Goal: Transaction & Acquisition: Obtain resource

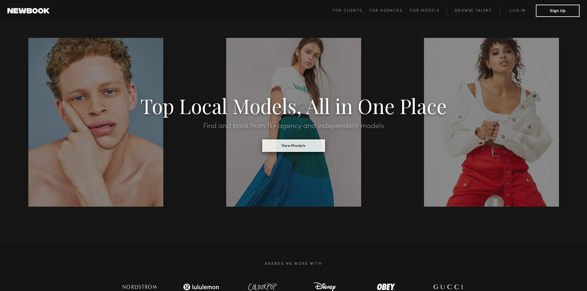
click at [316, 143] on button "View Models" at bounding box center [293, 146] width 63 height 12
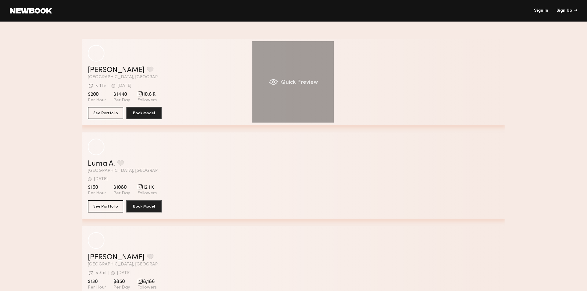
click at [304, 86] on div "Quick Preview" at bounding box center [292, 81] width 81 height 81
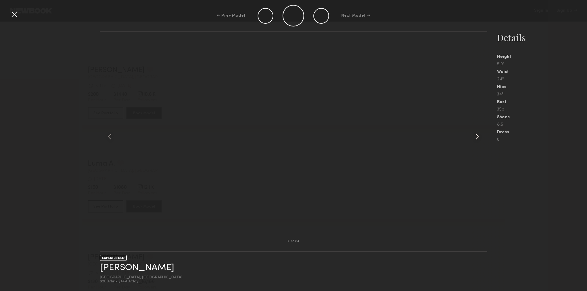
click at [473, 138] on common-icon at bounding box center [477, 137] width 10 height 10
click at [477, 131] on div at bounding box center [479, 137] width 15 height 190
click at [477, 137] on common-icon at bounding box center [477, 137] width 10 height 10
click at [112, 134] on common-icon at bounding box center [110, 137] width 10 height 10
click at [9, 14] on div at bounding box center [14, 14] width 10 height 10
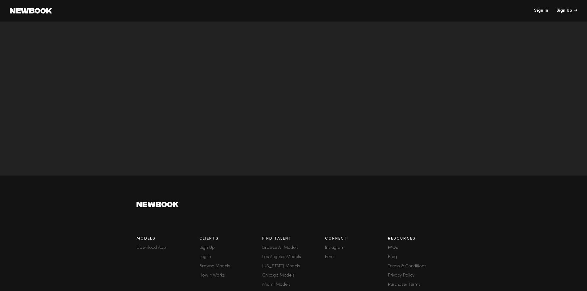
scroll to position [2064, 0]
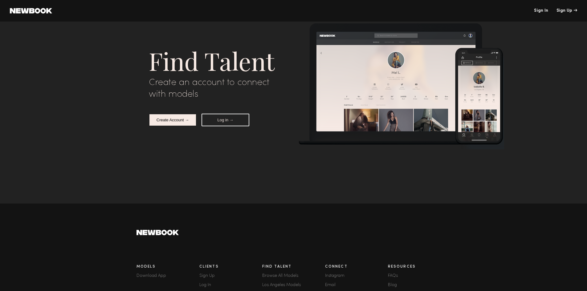
click at [222, 121] on button "Log in →" at bounding box center [226, 120] width 48 height 13
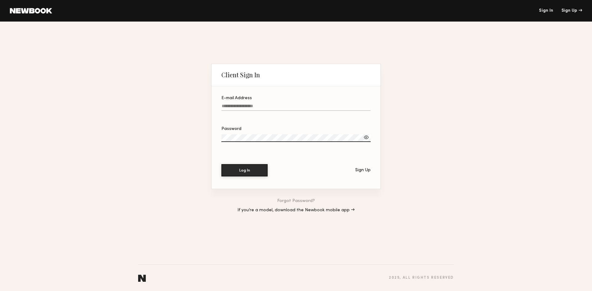
click at [252, 102] on label "E-mail Address" at bounding box center [295, 106] width 149 height 21
click at [252, 104] on input "E-mail Address" at bounding box center [295, 107] width 149 height 7
paste input "**********"
type input "**********"
click at [221, 164] on button "Log In" at bounding box center [244, 170] width 46 height 12
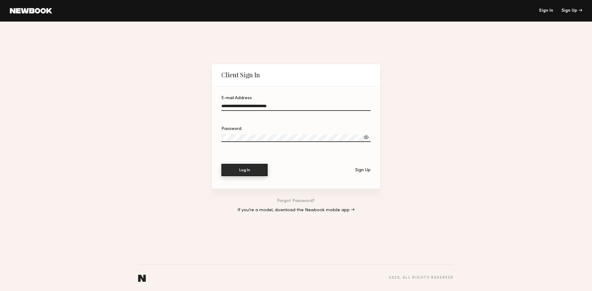
click at [254, 167] on button "Log In" at bounding box center [244, 170] width 46 height 12
click at [208, 136] on div "**********" at bounding box center [296, 157] width 592 height 270
click at [364, 137] on div at bounding box center [366, 137] width 6 height 6
click at [221, 164] on button "Log In" at bounding box center [244, 170] width 46 height 12
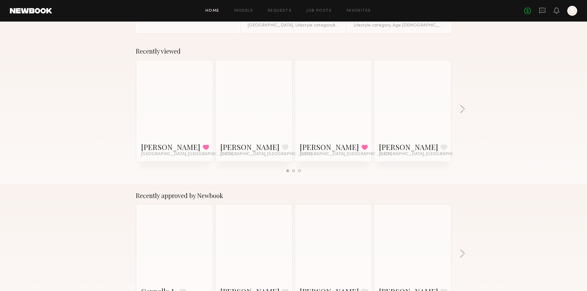
scroll to position [92, 0]
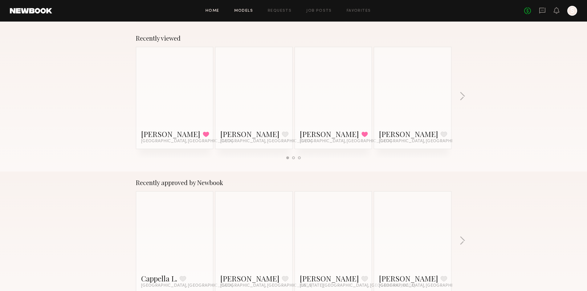
click at [247, 12] on link "Models" at bounding box center [243, 11] width 19 height 4
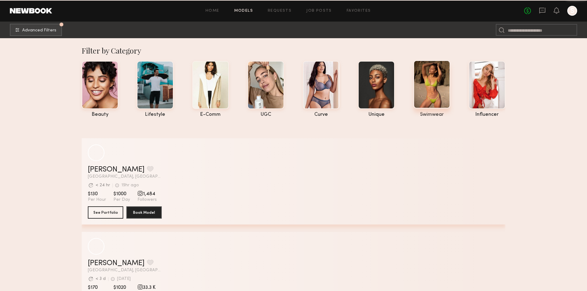
click at [429, 92] on div at bounding box center [432, 84] width 37 height 48
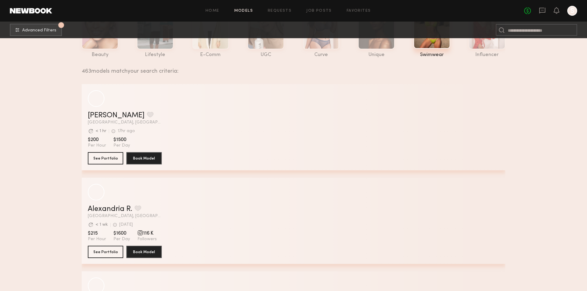
scroll to position [154, 0]
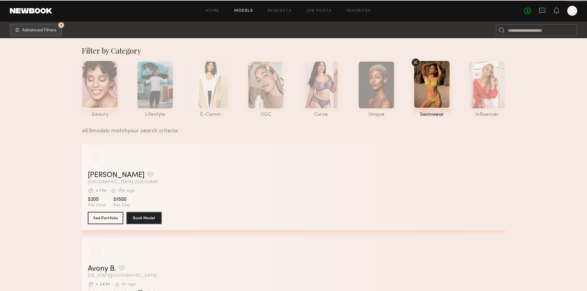
click at [98, 96] on div at bounding box center [100, 84] width 37 height 48
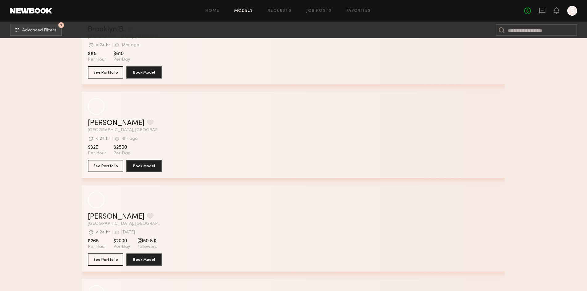
scroll to position [2797, 0]
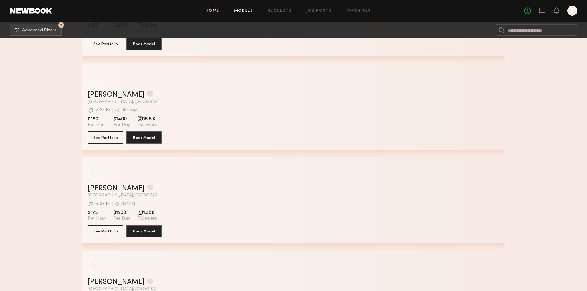
click at [211, 12] on link "Home" at bounding box center [213, 11] width 14 height 4
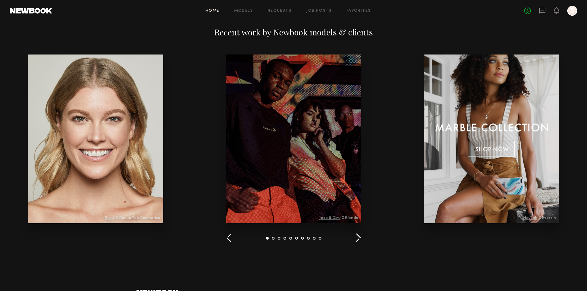
scroll to position [678, 0]
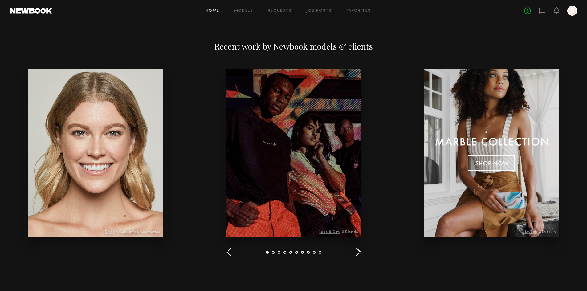
click at [486, 160] on div at bounding box center [491, 153] width 135 height 169
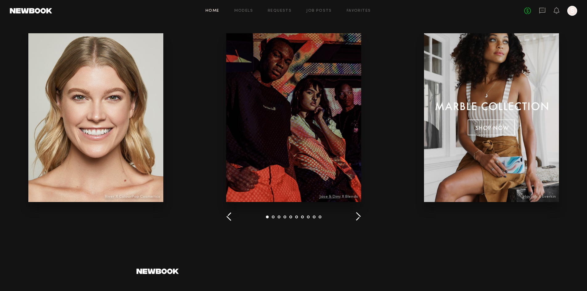
scroll to position [713, 0]
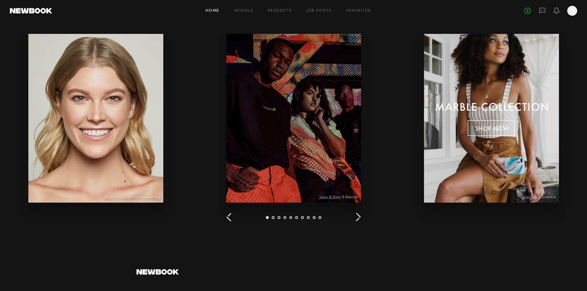
click at [491, 121] on div at bounding box center [491, 118] width 135 height 169
click at [489, 134] on div at bounding box center [491, 118] width 135 height 169
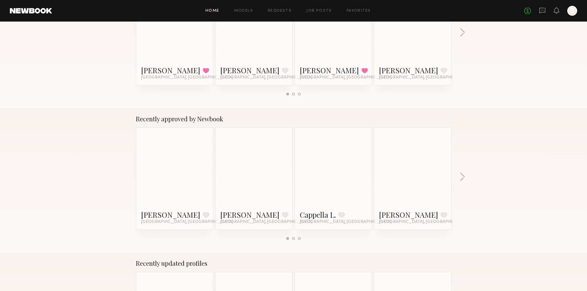
scroll to position [0, 0]
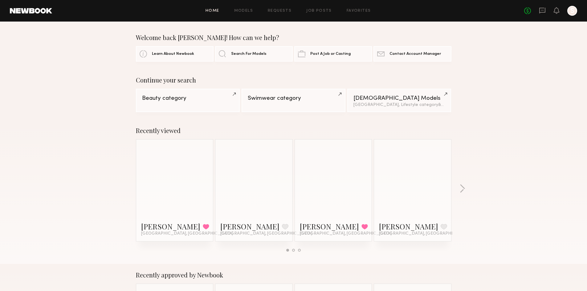
click at [568, 12] on div at bounding box center [572, 11] width 10 height 10
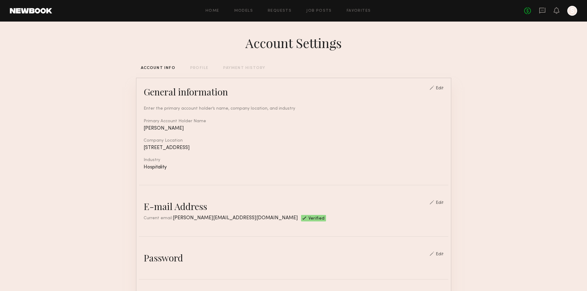
click at [292, 7] on div "Home Models Requests Job Posts Favorites Sign Out No fees up to $5,000 S" at bounding box center [314, 11] width 525 height 10
click at [291, 11] on link "Requests" at bounding box center [280, 11] width 24 height 4
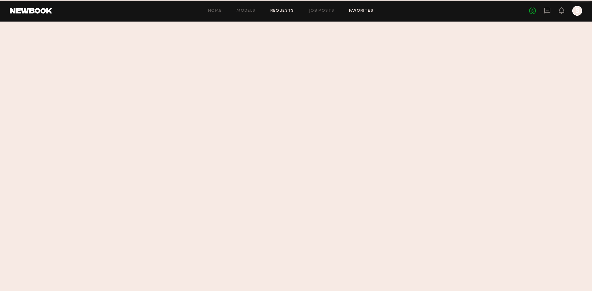
click at [363, 9] on link "Favorites" at bounding box center [361, 11] width 24 height 4
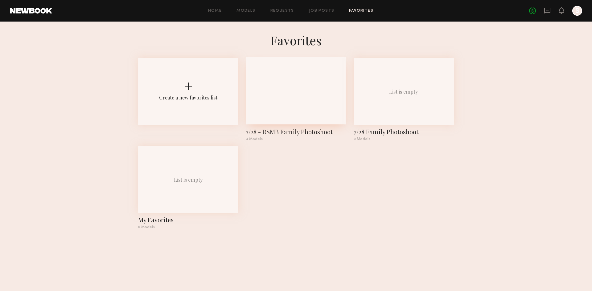
click at [295, 103] on div at bounding box center [296, 90] width 100 height 67
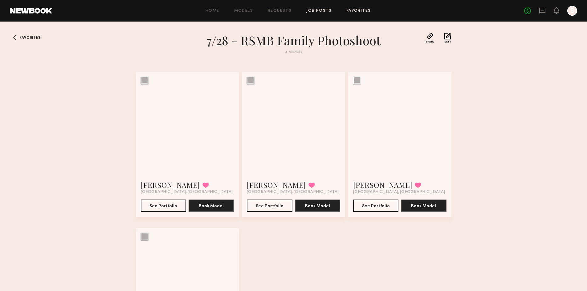
click at [320, 10] on link "Job Posts" at bounding box center [319, 11] width 26 height 4
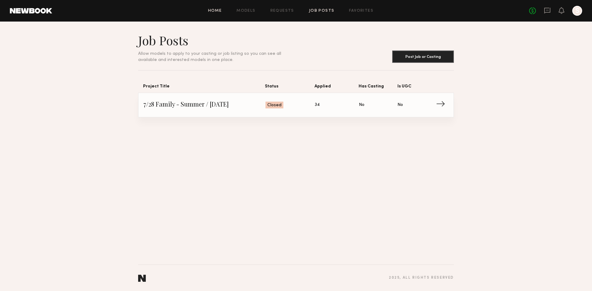
click at [218, 12] on link "Home" at bounding box center [215, 11] width 14 height 4
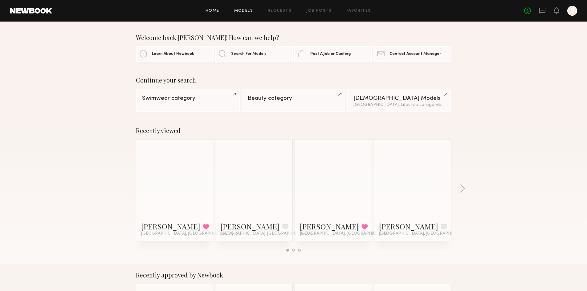
click at [245, 12] on link "Models" at bounding box center [243, 11] width 19 height 4
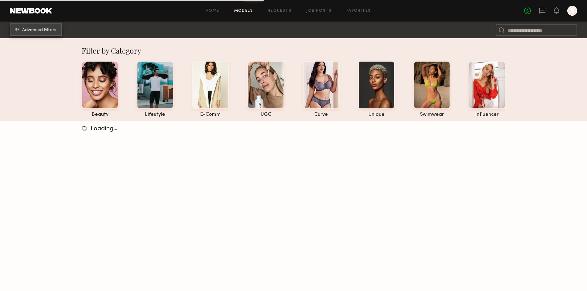
click at [48, 28] on span "Advanced Filters" at bounding box center [39, 30] width 34 height 4
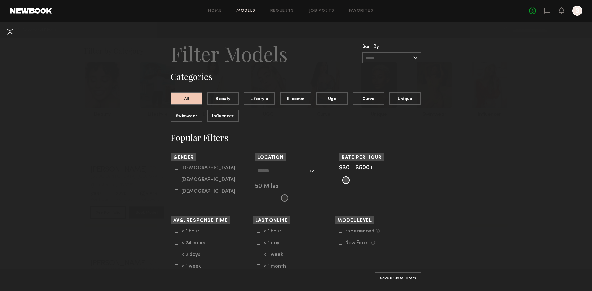
click at [9, 33] on button at bounding box center [10, 31] width 10 height 10
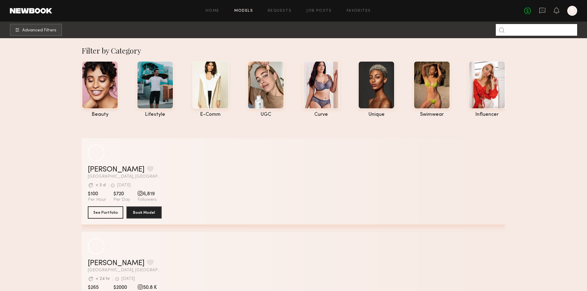
click at [542, 27] on input at bounding box center [536, 30] width 81 height 12
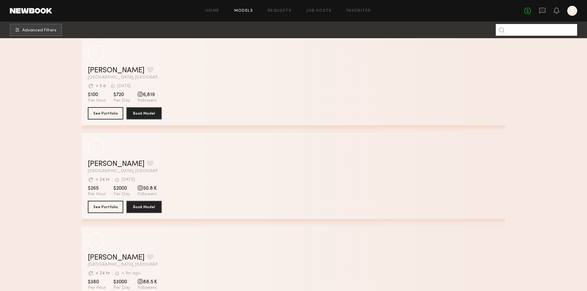
scroll to position [216, 0]
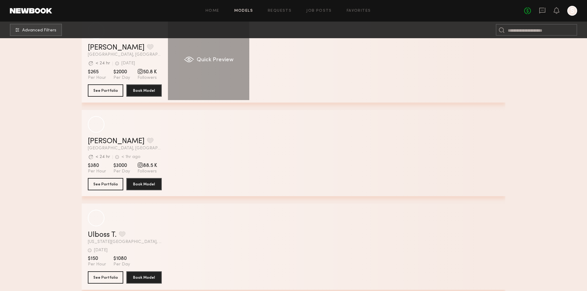
click at [212, 76] on div "Quick Preview" at bounding box center [208, 59] width 81 height 81
